Goal: Information Seeking & Learning: Learn about a topic

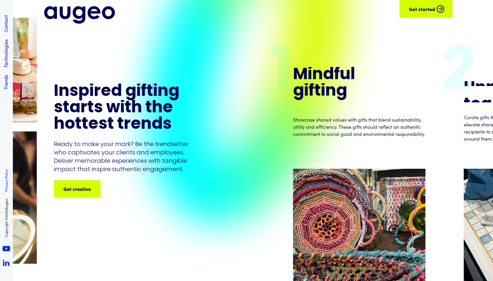
scroll to position [1437, 0]
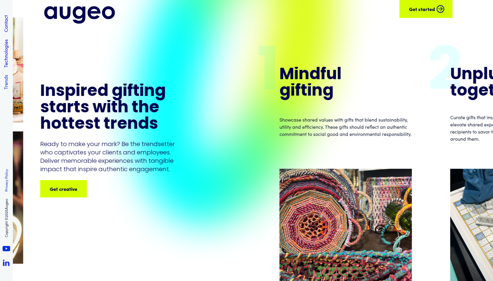
click at [8, 82] on link "Trends" at bounding box center [5, 82] width 7 height 15
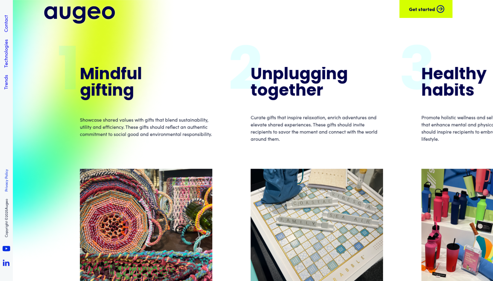
scroll to position [1681, 0]
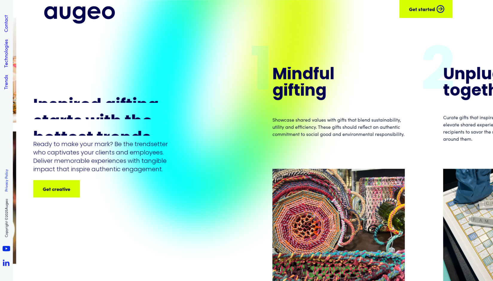
scroll to position [1437, 0]
